Goal: Communication & Community: Answer question/provide support

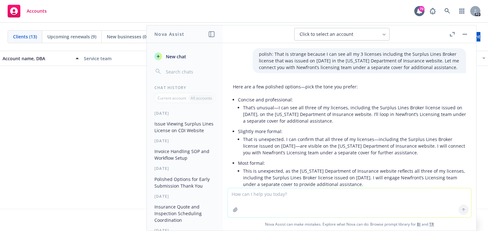
scroll to position [2149, 0]
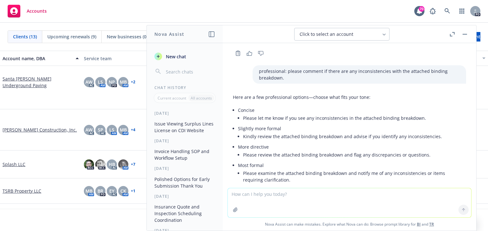
click at [251, 202] on textarea at bounding box center [349, 203] width 243 height 29
click at [311, 198] on textarea "Suggested response for this?" at bounding box center [349, 203] width 243 height 30
paste textarea "I can assign elsewhere [PERSON_NAME]…you were copied on original so thought it …"
type textarea "Suggested response for this? I can assign elsewhere [PERSON_NAME]…you were copi…"
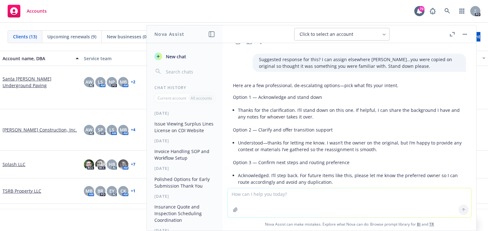
scroll to position [2337, 0]
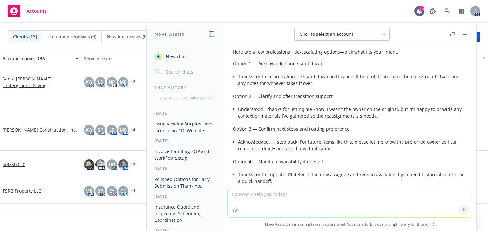
drag, startPoint x: 246, startPoint y: 197, endPoint x: 171, endPoint y: 206, distance: 75.5
click at [244, 197] on textarea at bounding box center [349, 203] width 243 height 29
click at [233, 194] on textarea at bounding box center [349, 203] width 243 height 29
paste textarea "Not sure if the renewal on the HOA has been presented to the board. I just want…"
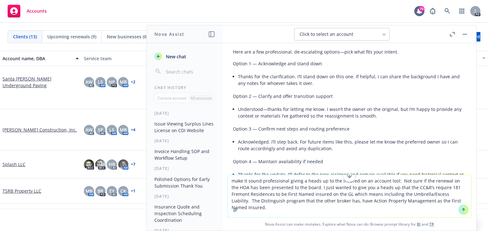
click at [287, 182] on textarea "make it sound professional giving a heads up to the insured on an account lost:…" at bounding box center [349, 196] width 243 height 43
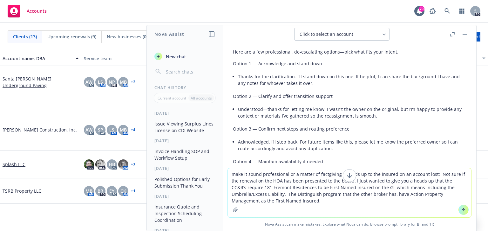
type textarea "make it sound professional or a matter of fact giving a heads up to the insured…"
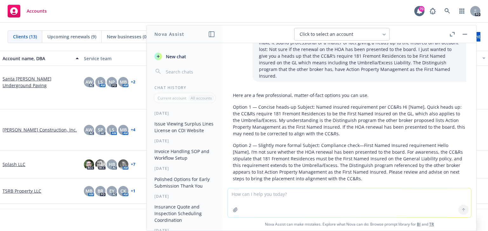
scroll to position [2500, 0]
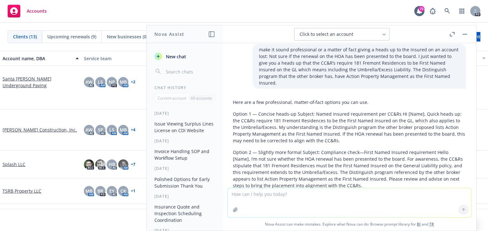
drag, startPoint x: 328, startPoint y: 103, endPoint x: 324, endPoint y: 103, distance: 4.4
click at [328, 111] on p "Option 1 — Concise heads-up Subject: Named insured requirement per CC&Rs Hi [Na…" at bounding box center [349, 127] width 233 height 33
click at [337, 111] on p "Option 1 — Concise heads-up Subject: Named insured requirement per CC&Rs Hi [Na…" at bounding box center [349, 127] width 233 height 33
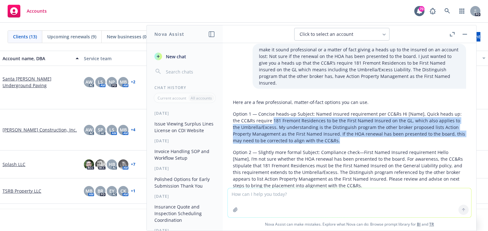
drag, startPoint x: 272, startPoint y: 87, endPoint x: 337, endPoint y: 107, distance: 68.2
click at [337, 111] on p "Option 1 — Concise heads-up Subject: Named insured requirement per CC&Rs Hi [Na…" at bounding box center [349, 127] width 233 height 33
copy p "181 Fremont Residences to be the First Named Insured on the GL, which also appl…"
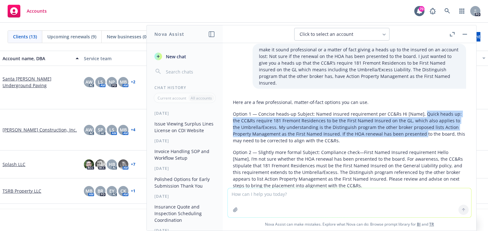
drag, startPoint x: 420, startPoint y: 80, endPoint x: 421, endPoint y: 100, distance: 20.3
click at [421, 111] on p "Option 1 — Concise heads-up Subject: Named insured requirement per CC&Rs Hi [Na…" at bounding box center [349, 127] width 233 height 33
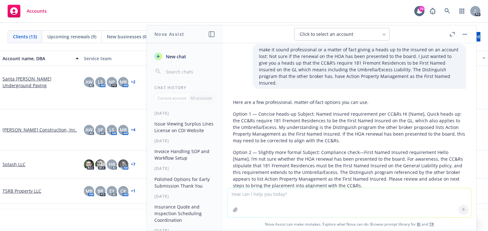
click at [376, 111] on p "Option 1 — Concise heads-up Subject: Named insured requirement per CC&Rs Hi [Na…" at bounding box center [349, 127] width 233 height 33
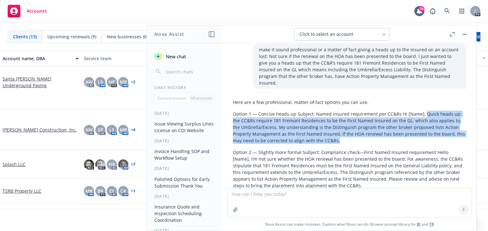
drag, startPoint x: 420, startPoint y: 82, endPoint x: 427, endPoint y: 107, distance: 26.3
click at [427, 111] on p "Option 1 — Concise heads-up Subject: Named insured requirement per CC&Rs Hi [Na…" at bounding box center [349, 127] width 233 height 33
copy p "Quick heads up: the CC&Rs require 181 Fremont Residences to be the First Named …"
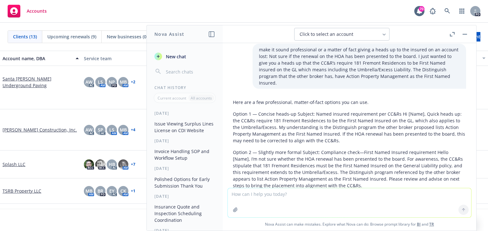
click at [253, 198] on textarea at bounding box center [349, 203] width 243 height 29
drag, startPoint x: 427, startPoint y: 196, endPoint x: 402, endPoint y: 202, distance: 25.8
click at [424, 196] on textarea "make the last sentence or add something where this is just a head-up, not reall…" at bounding box center [349, 203] width 243 height 30
paste textarea "Not sure if the renewal on the HOA has been presented to the HOA board. The CC&…"
type textarea "make the last sentence or add something where this is just a head-up, not reall…"
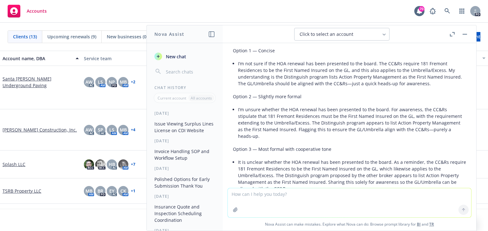
scroll to position [2803, 0]
drag, startPoint x: 326, startPoint y: 175, endPoint x: 326, endPoint y: 171, distance: 3.5
click at [326, 175] on div "polish: That is strange because I can see all my 3 licenses including the Surpl…" at bounding box center [349, 115] width 253 height 145
click at [325, 157] on li "It is unclear whether the HOA renewal has been presented to the board. As a rem…" at bounding box center [352, 175] width 228 height 36
click at [251, 196] on textarea at bounding box center [349, 203] width 243 height 29
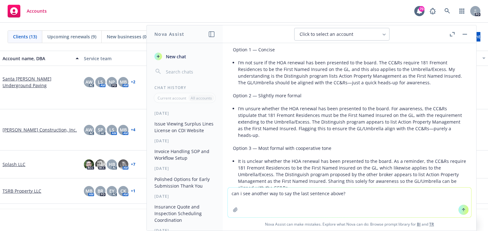
type textarea "can i see another way to say the last sentence above?"
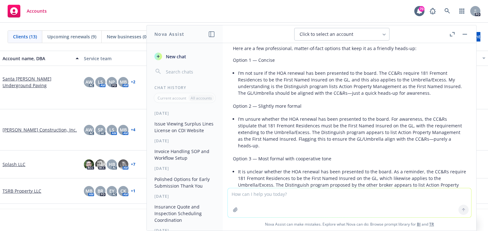
scroll to position [2781, 0]
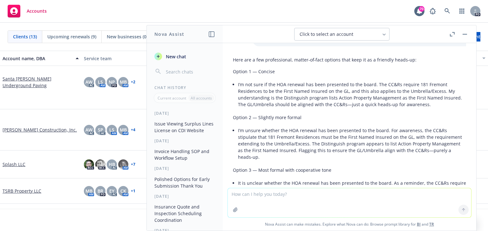
click at [316, 114] on p "Option 2 — Slightly more formal" at bounding box center [349, 117] width 233 height 7
click at [276, 79] on div "Here are a few professional, matter‑of‑fact options that keep it as a friendly …" at bounding box center [349, 135] width 233 height 163
click at [264, 80] on li "I’m not sure if the HOA renewal has been presented to the board. The CC&Rs requ…" at bounding box center [352, 94] width 228 height 29
click at [244, 80] on li "I’m not sure if the HOA renewal has been presented to the board. The CC&Rs requ…" at bounding box center [352, 94] width 228 height 29
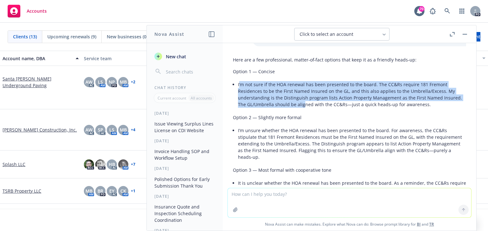
drag, startPoint x: 239, startPoint y: 50, endPoint x: 303, endPoint y: 76, distance: 69.4
click at [303, 76] on div "Here are a few professional, matter‑of‑fact options that keep it as a friendly …" at bounding box center [349, 135] width 233 height 163
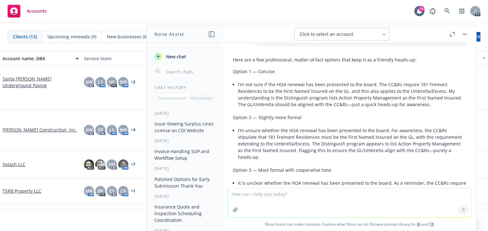
click at [313, 77] on div "Here are a few professional, matter‑of‑fact options that keep it as a friendly …" at bounding box center [349, 135] width 233 height 163
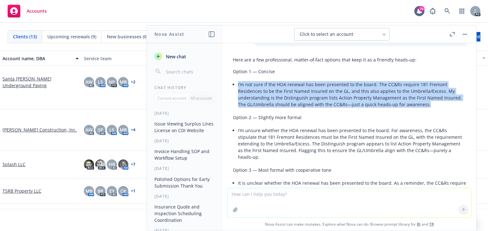
drag, startPoint x: 238, startPoint y: 50, endPoint x: 428, endPoint y: 75, distance: 191.4
click at [428, 80] on li "I’m not sure if the HOA renewal has been presented to the board. The CC&Rs requ…" at bounding box center [352, 94] width 228 height 29
copy li "I’m not sure if the HOA renewal has been presented to the board. The CC&Rs requ…"
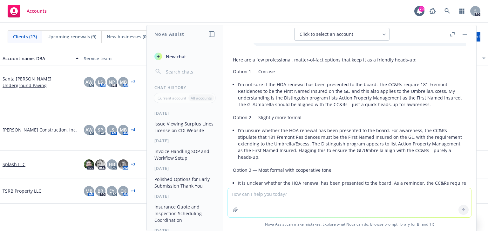
drag, startPoint x: 322, startPoint y: 122, endPoint x: 316, endPoint y: 123, distance: 5.8
click at [322, 126] on li "I’m unsure whether the HOA renewal has been presented to the board. For awarene…" at bounding box center [352, 144] width 228 height 36
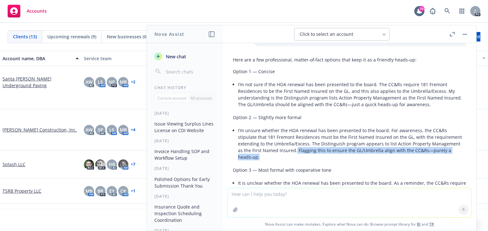
drag, startPoint x: 295, startPoint y: 117, endPoint x: 300, endPoint y: 122, distance: 6.3
click at [300, 126] on li "I’m unsure whether the HOA renewal has been presented to the board. For awarene…" at bounding box center [352, 144] width 228 height 36
copy li "Flagging this to ensure the GL/Umbrella align with the CC&Rs—purely a heads‑up."
